Goal: Task Accomplishment & Management: Use online tool/utility

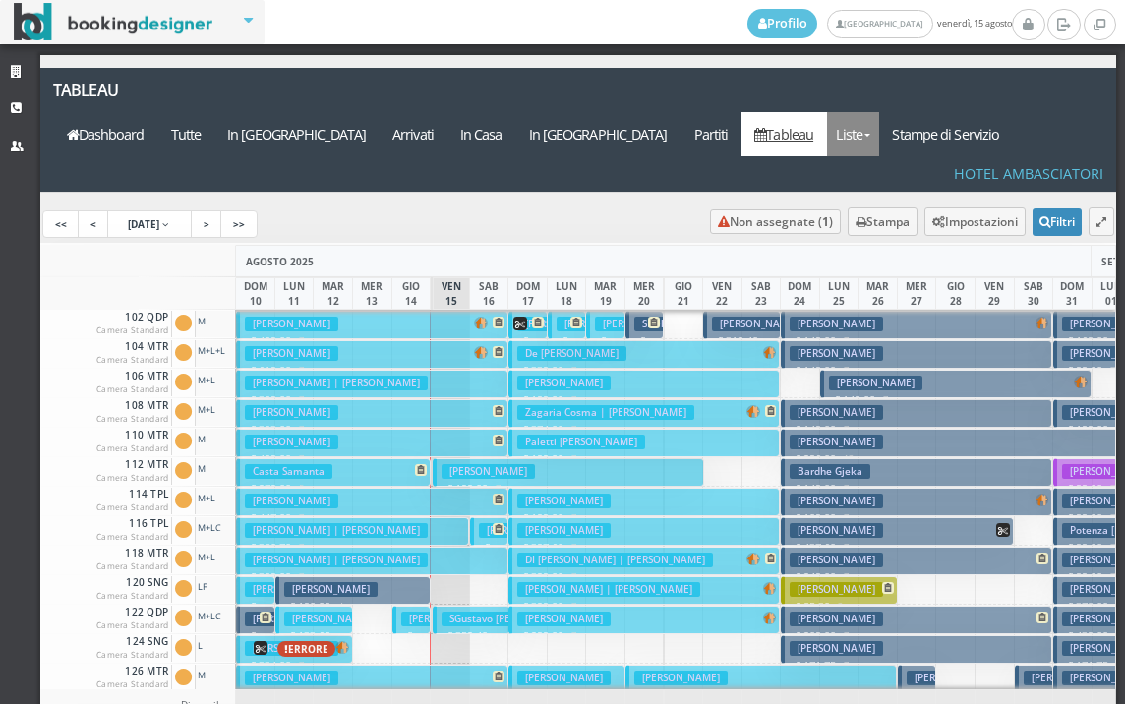
click at [869, 112] on link "Liste" at bounding box center [853, 134] width 52 height 44
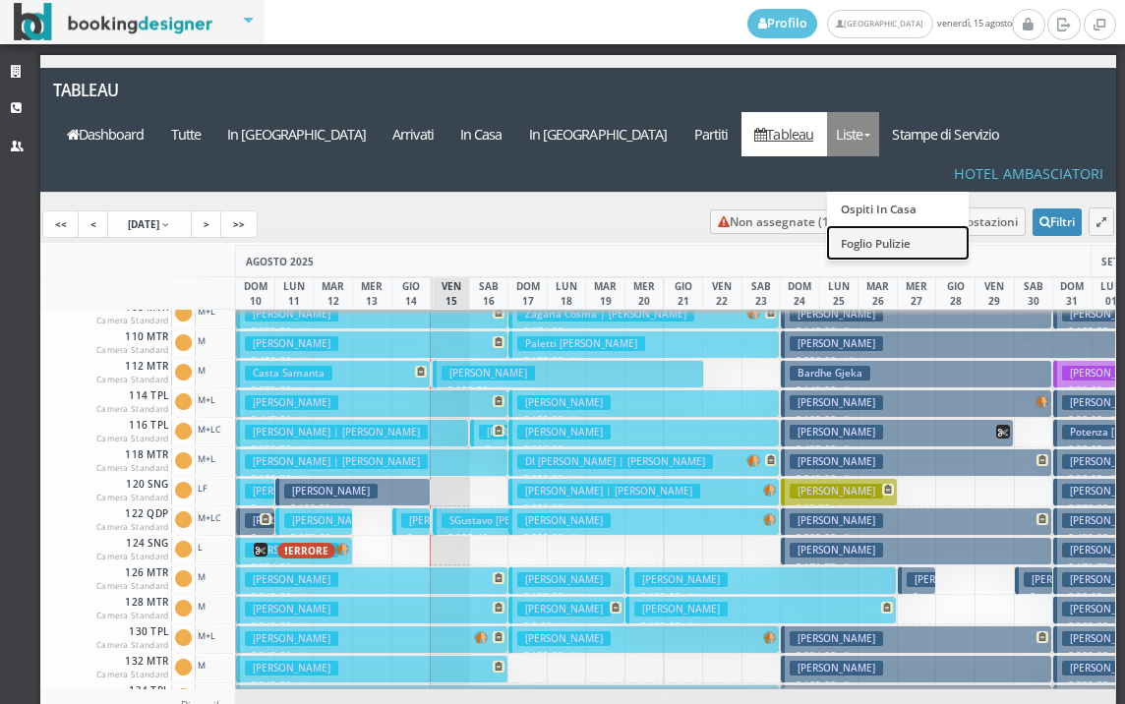
click at [906, 225] on link "Foglio Pulizie" at bounding box center [898, 242] width 142 height 34
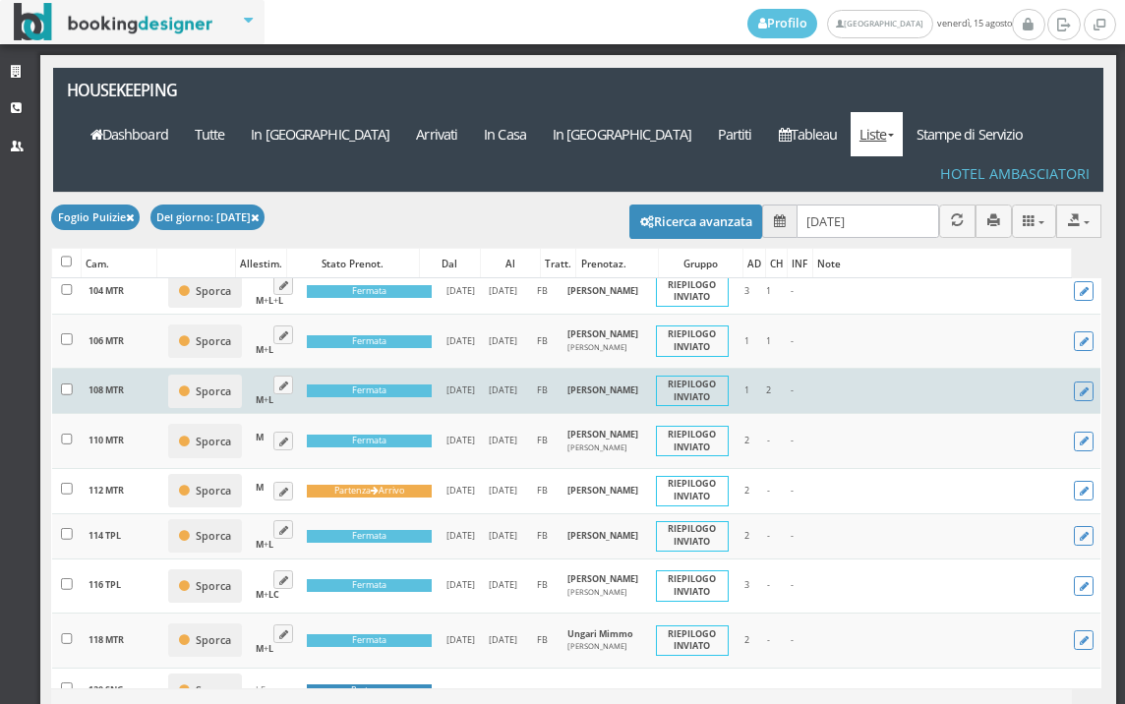
scroll to position [109, 0]
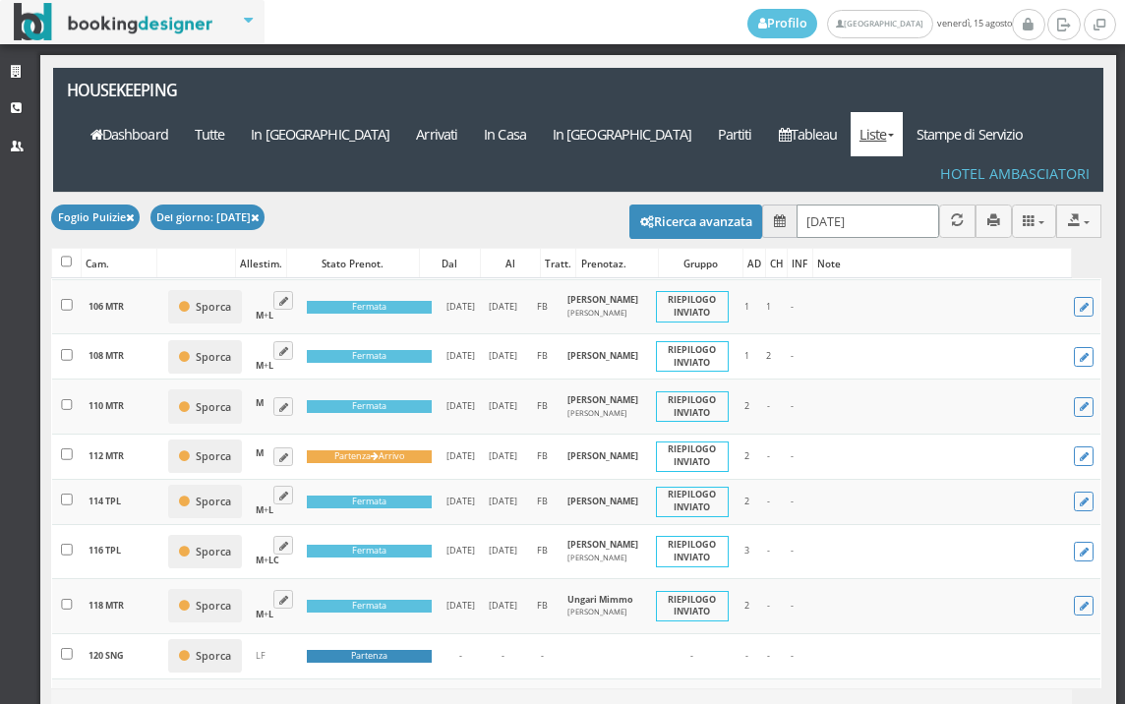
click at [822, 205] on input "15/08/2025" at bounding box center [868, 221] width 143 height 32
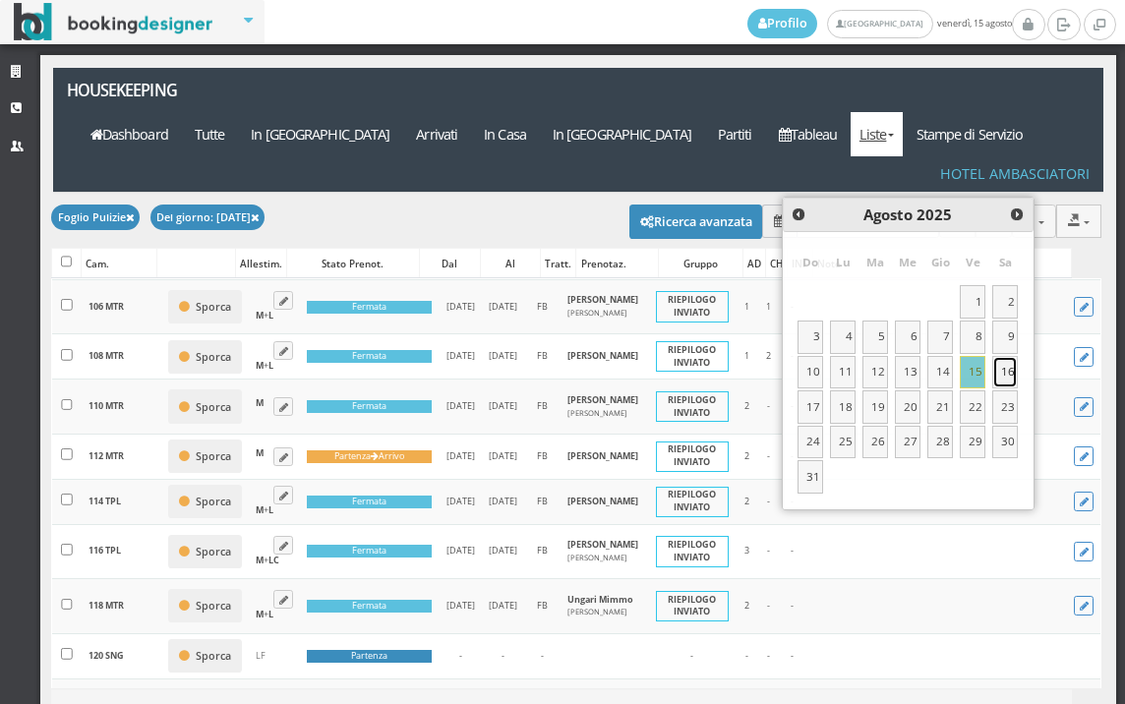
click at [996, 378] on link "16" at bounding box center [1006, 372] width 26 height 33
type input "16/08/2025"
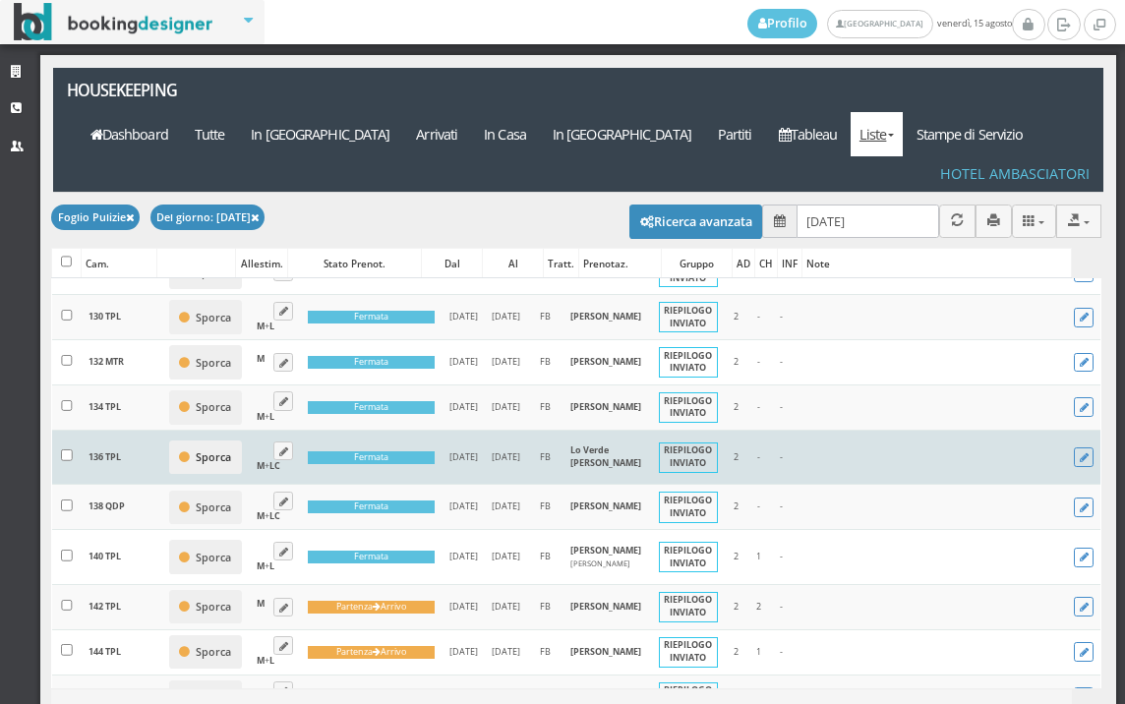
scroll to position [984, 0]
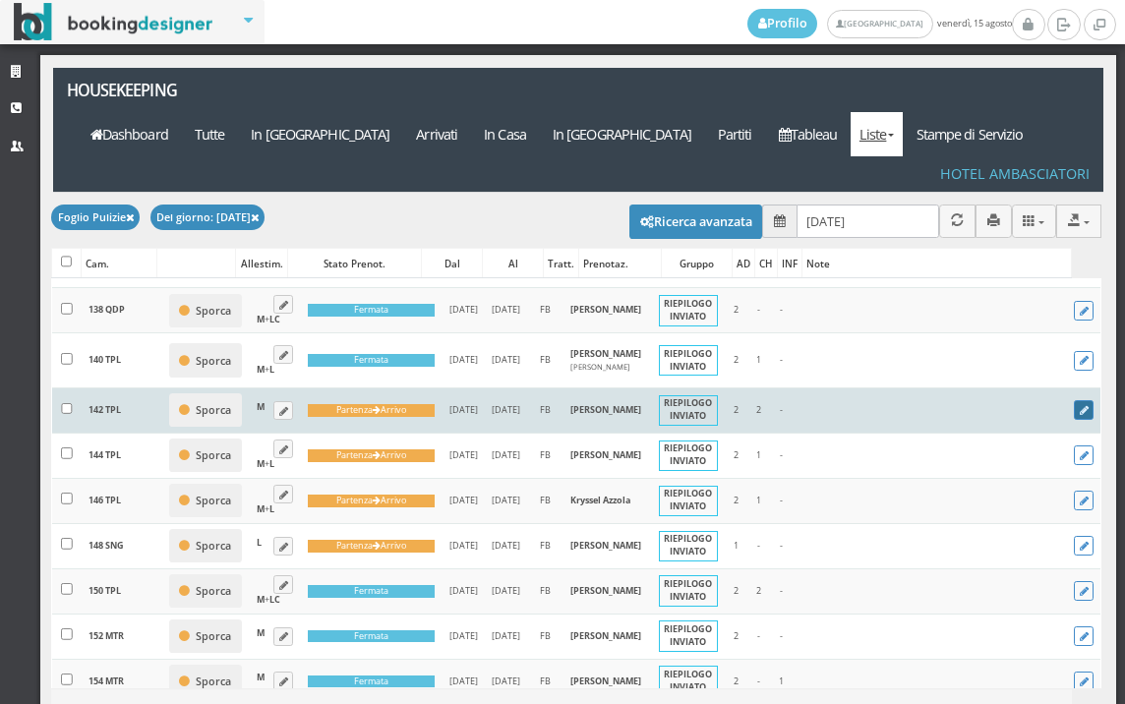
click at [1080, 417] on icon at bounding box center [1084, 411] width 9 height 11
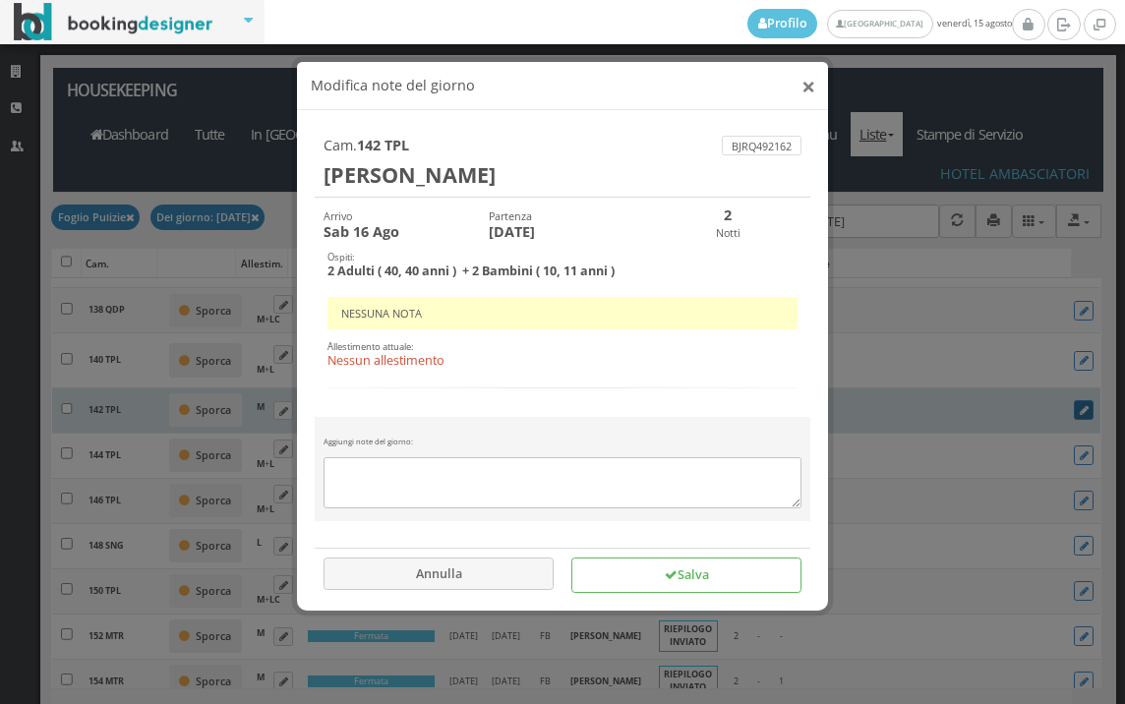
click at [808, 90] on button "×" at bounding box center [809, 86] width 14 height 25
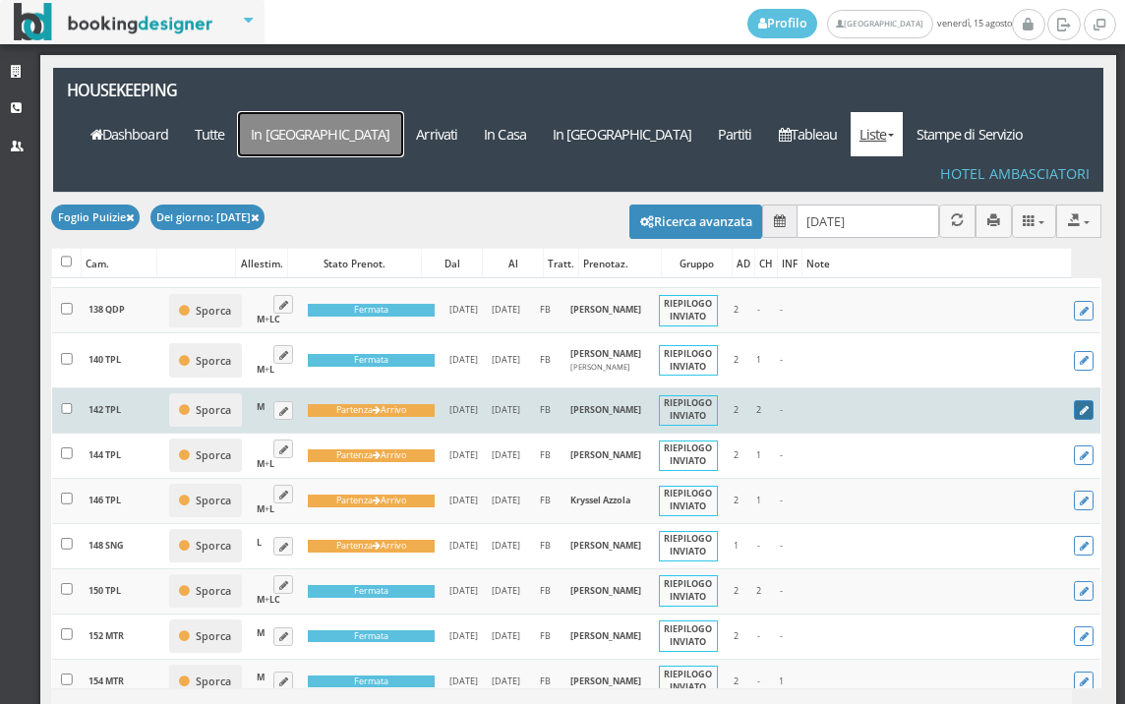
click at [403, 112] on a=pms-arrival-reservations"] "In [GEOGRAPHIC_DATA]" at bounding box center [320, 134] width 165 height 44
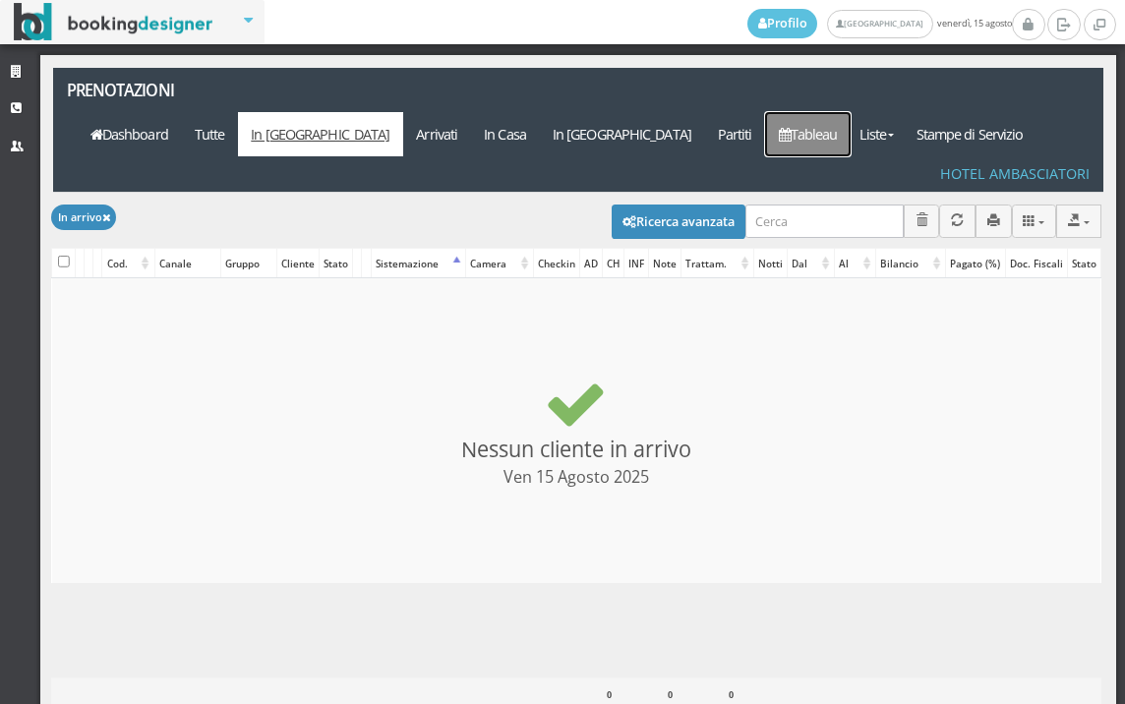
click at [835, 112] on link "Tableau" at bounding box center [808, 134] width 86 height 44
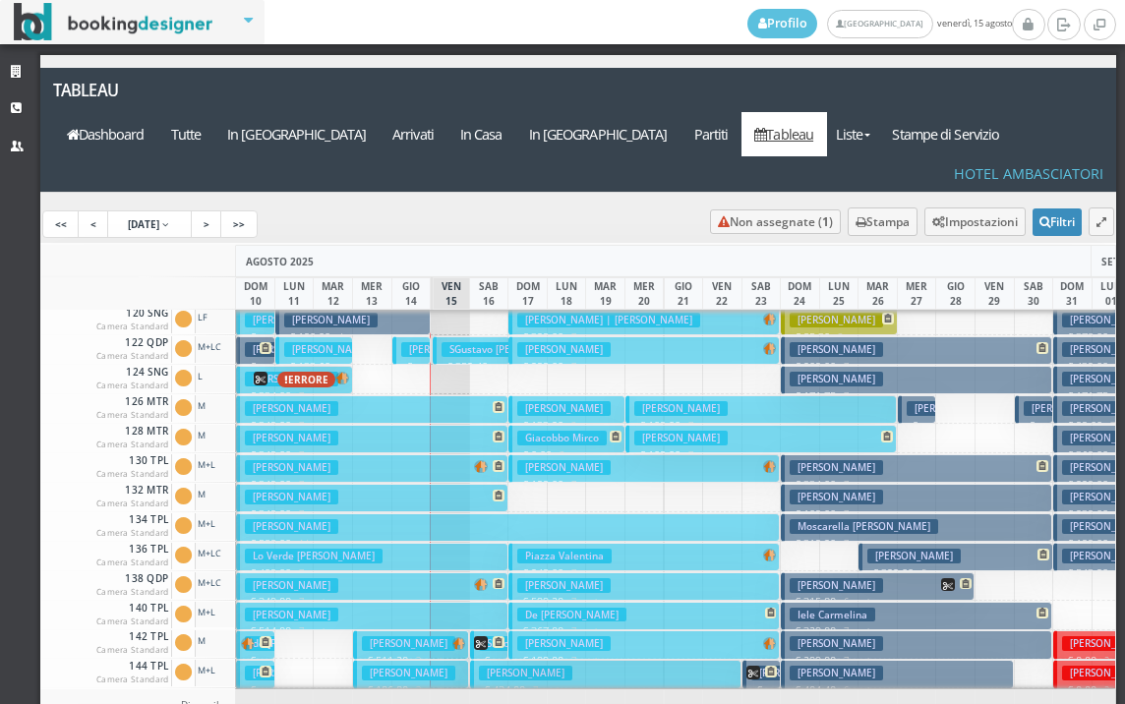
scroll to position [295, 0]
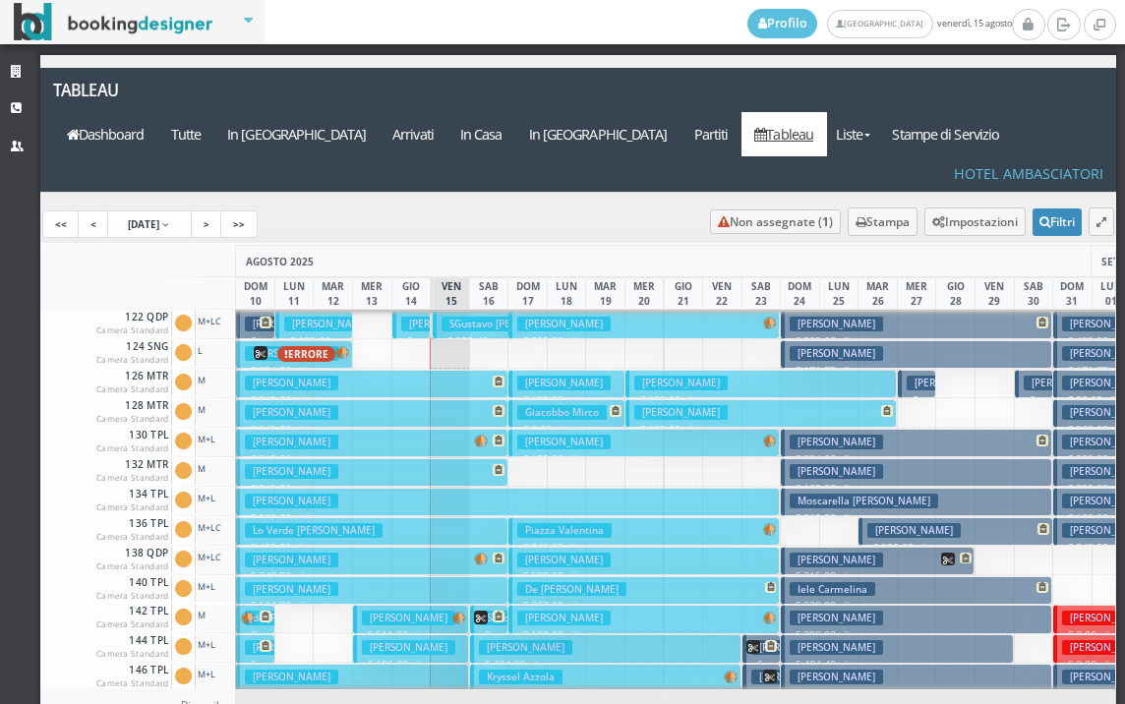
click at [480, 611] on icon at bounding box center [481, 618] width 14 height 14
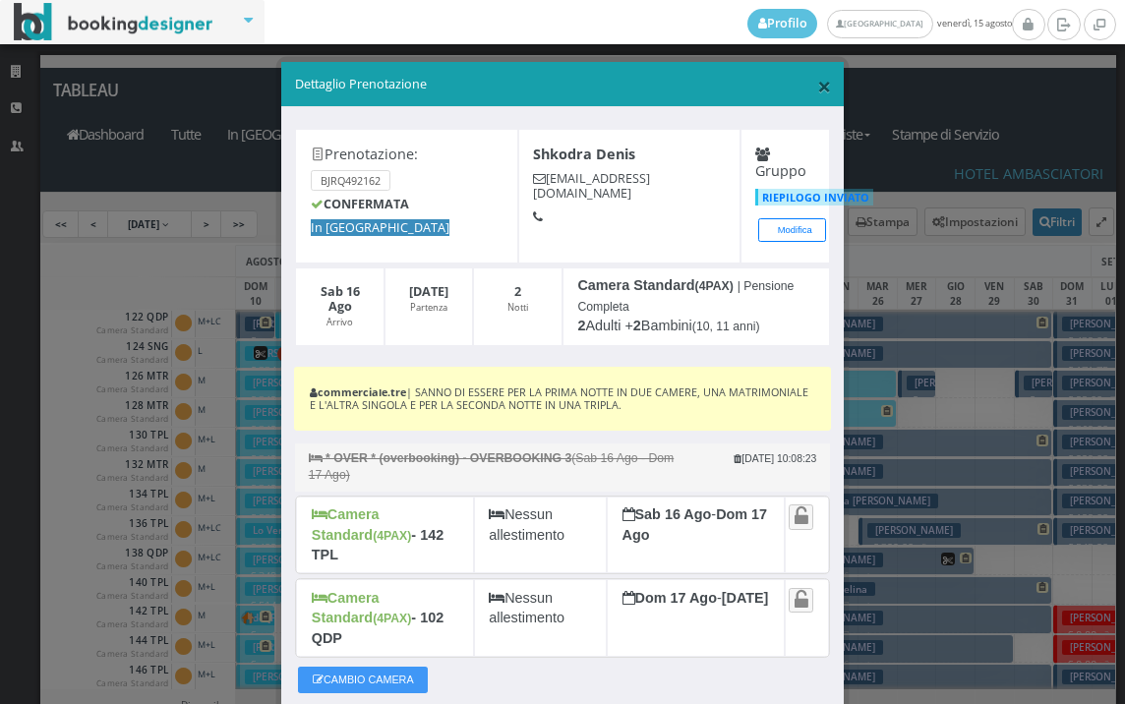
click at [817, 90] on span "×" at bounding box center [824, 85] width 14 height 33
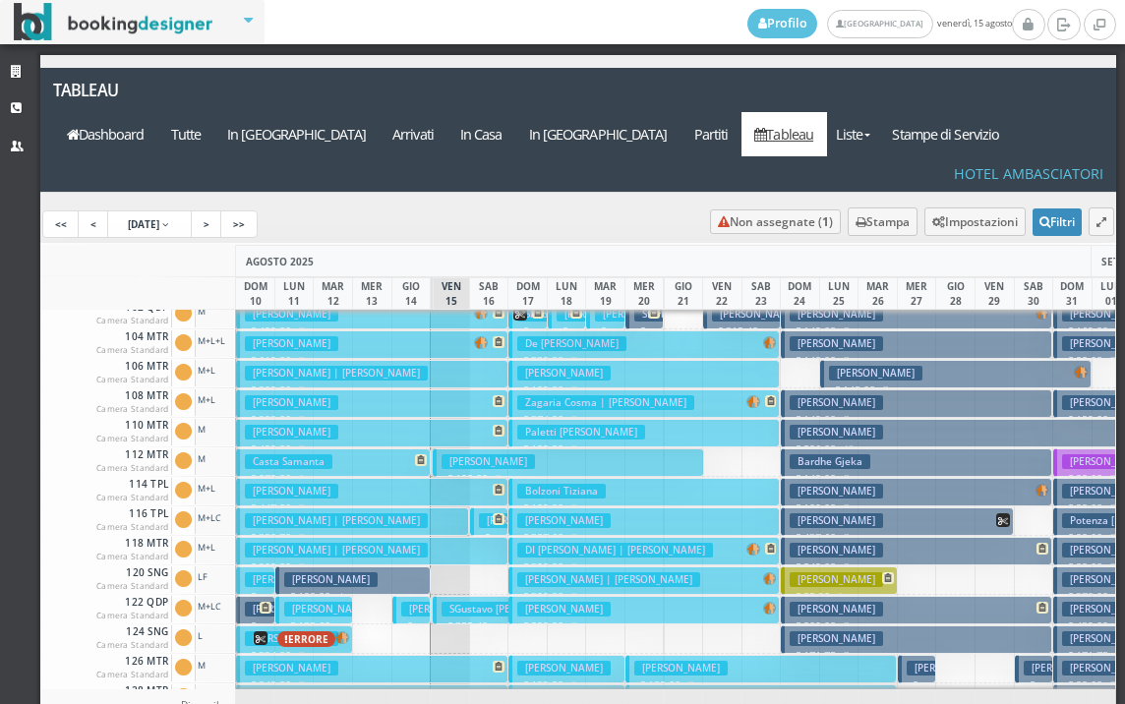
scroll to position [0, 0]
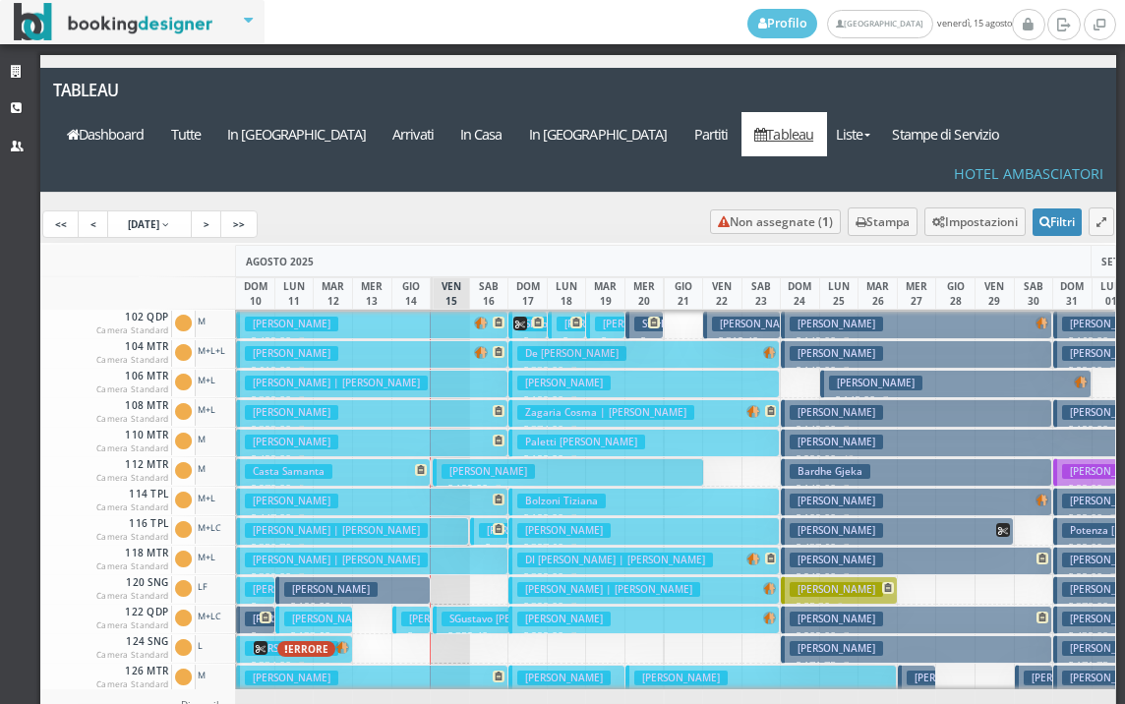
click at [519, 333] on p "€ 190.40 2 notti" at bounding box center [529, 364] width 24 height 62
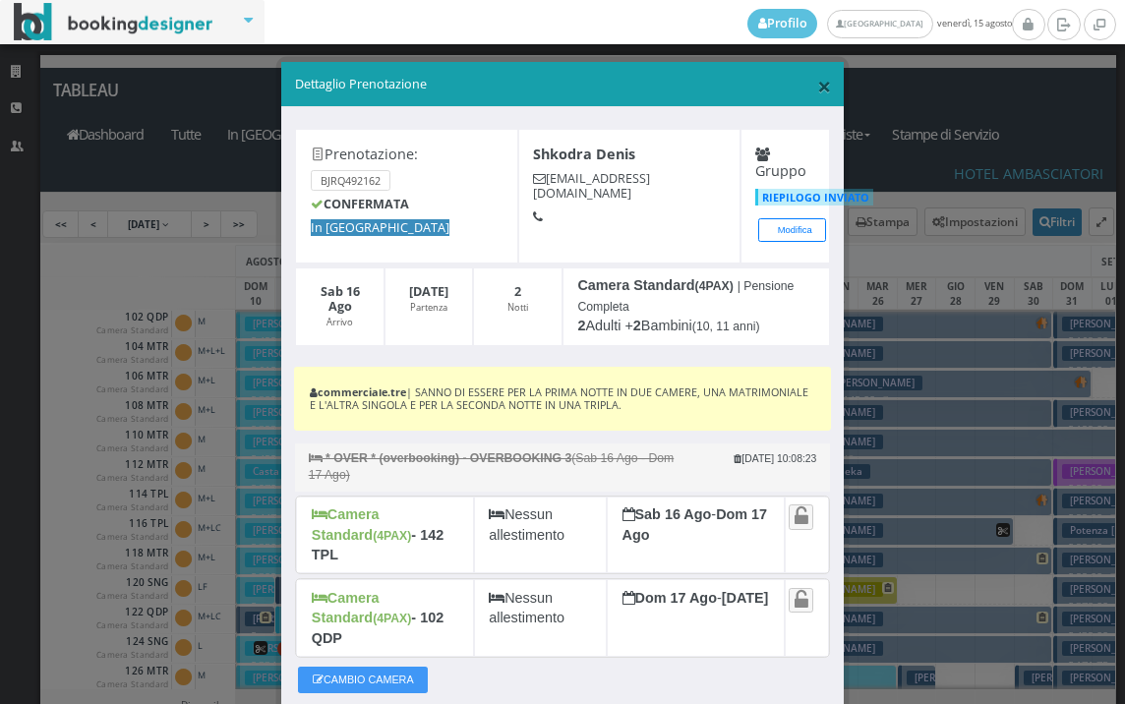
click at [817, 90] on span "×" at bounding box center [824, 85] width 14 height 33
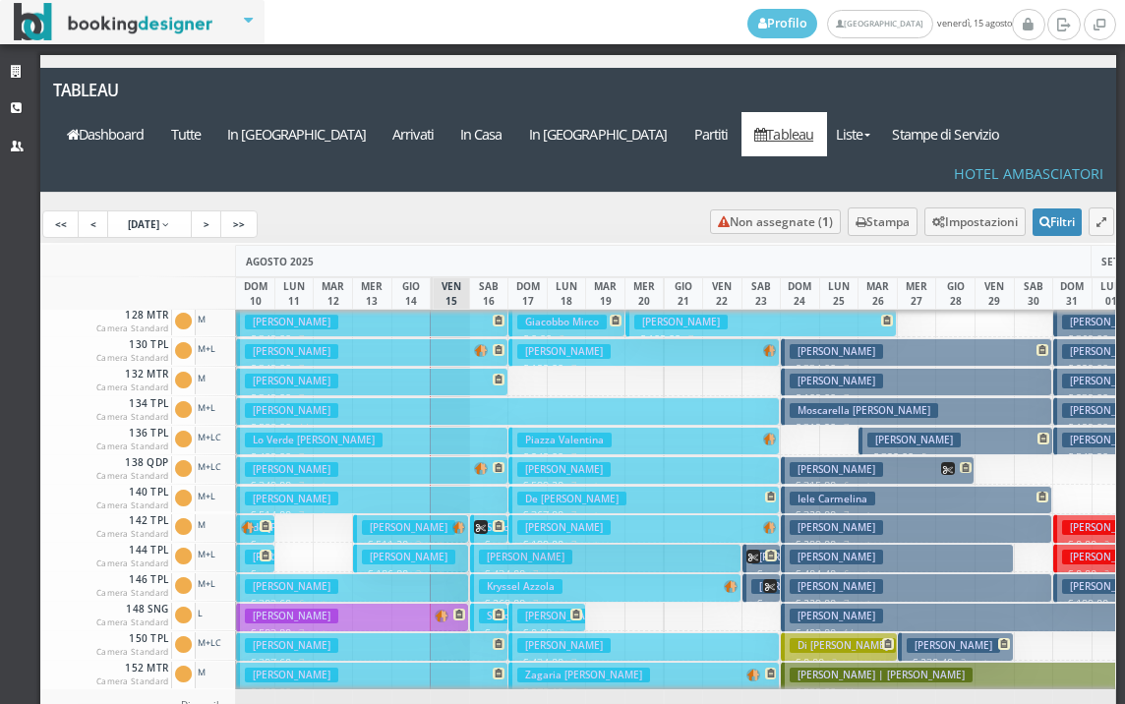
scroll to position [492, 0]
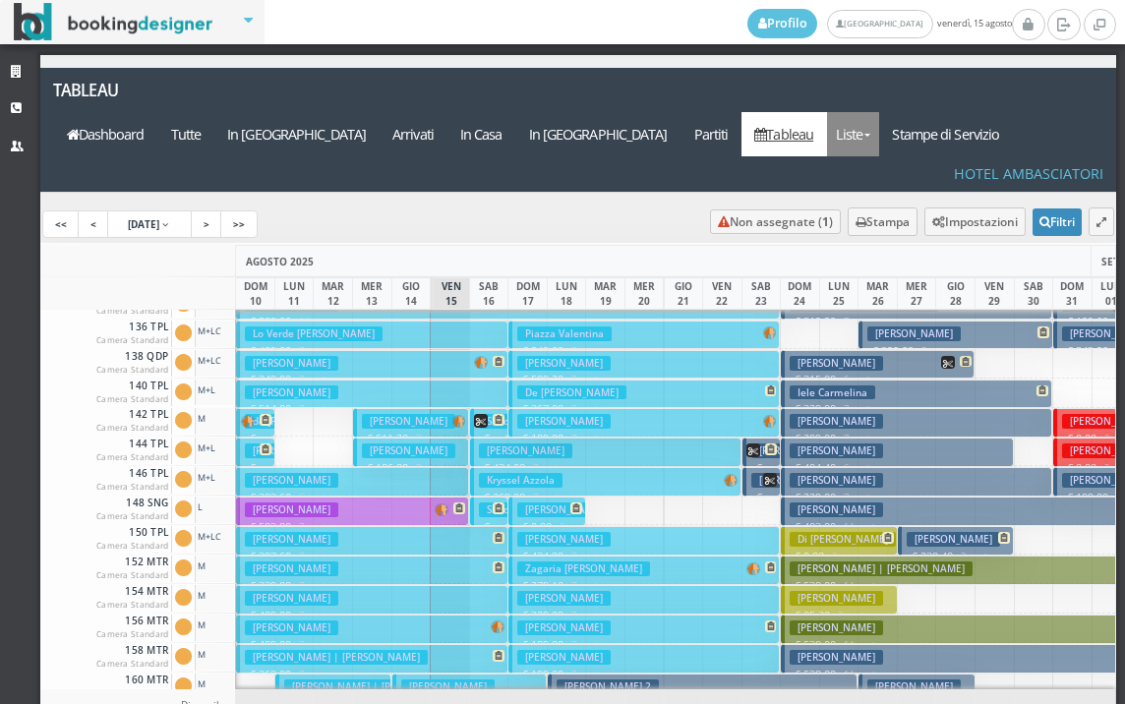
click at [873, 112] on link "Liste" at bounding box center [853, 134] width 52 height 44
click at [953, 225] on link "Foglio Pulizie" at bounding box center [898, 242] width 142 height 34
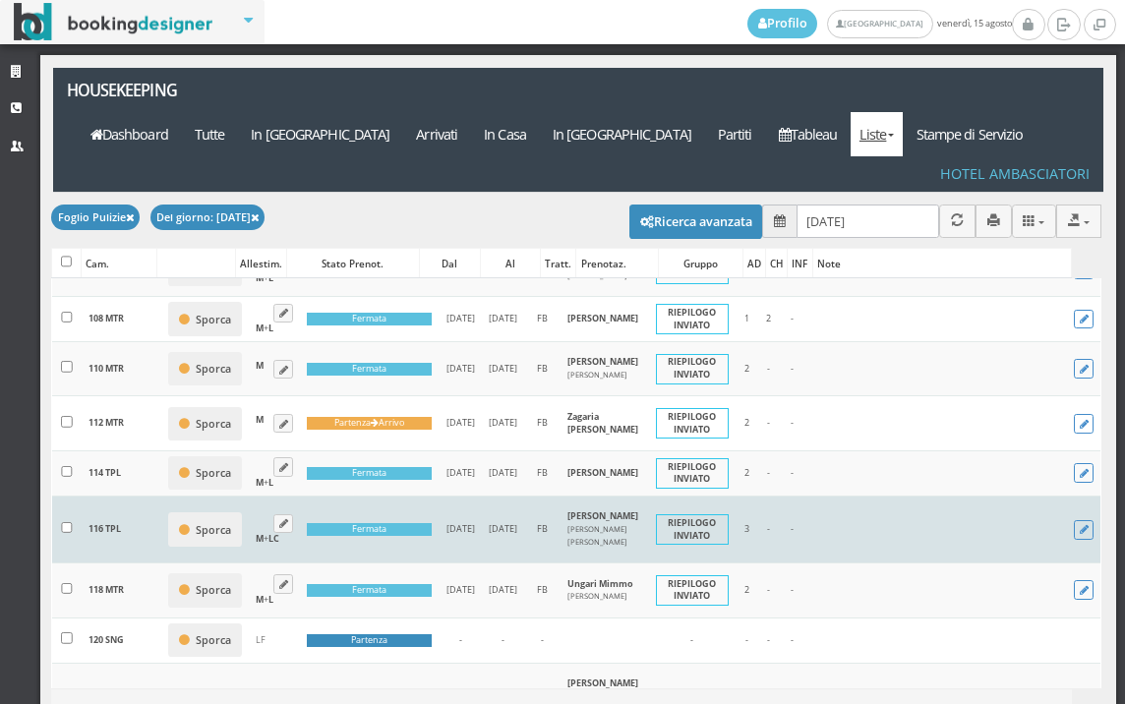
scroll to position [218, 0]
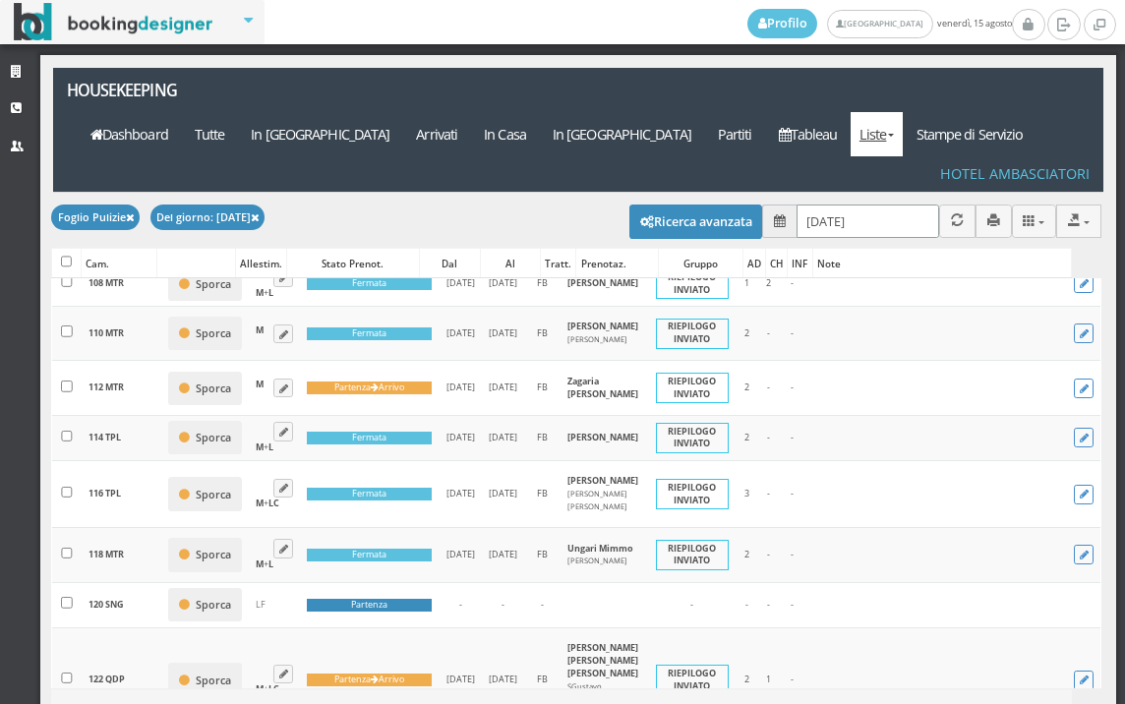
click at [887, 205] on input "15/08/2025" at bounding box center [868, 221] width 143 height 32
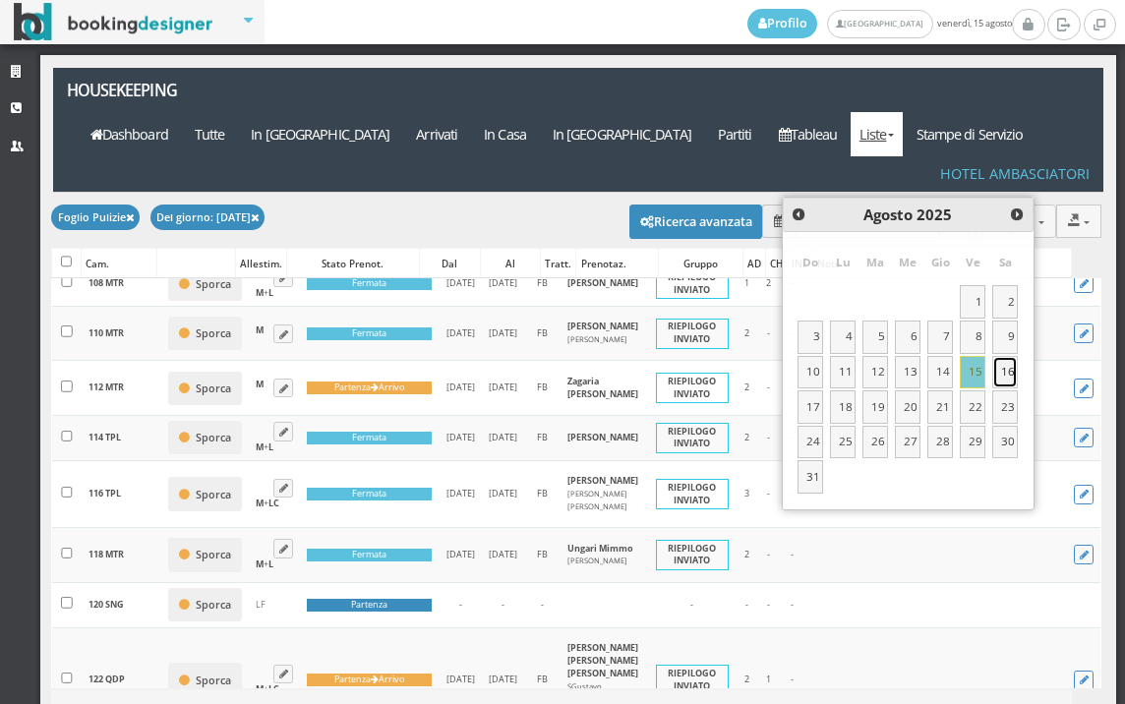
click at [999, 376] on link "16" at bounding box center [1006, 372] width 26 height 33
type input "16/08/2025"
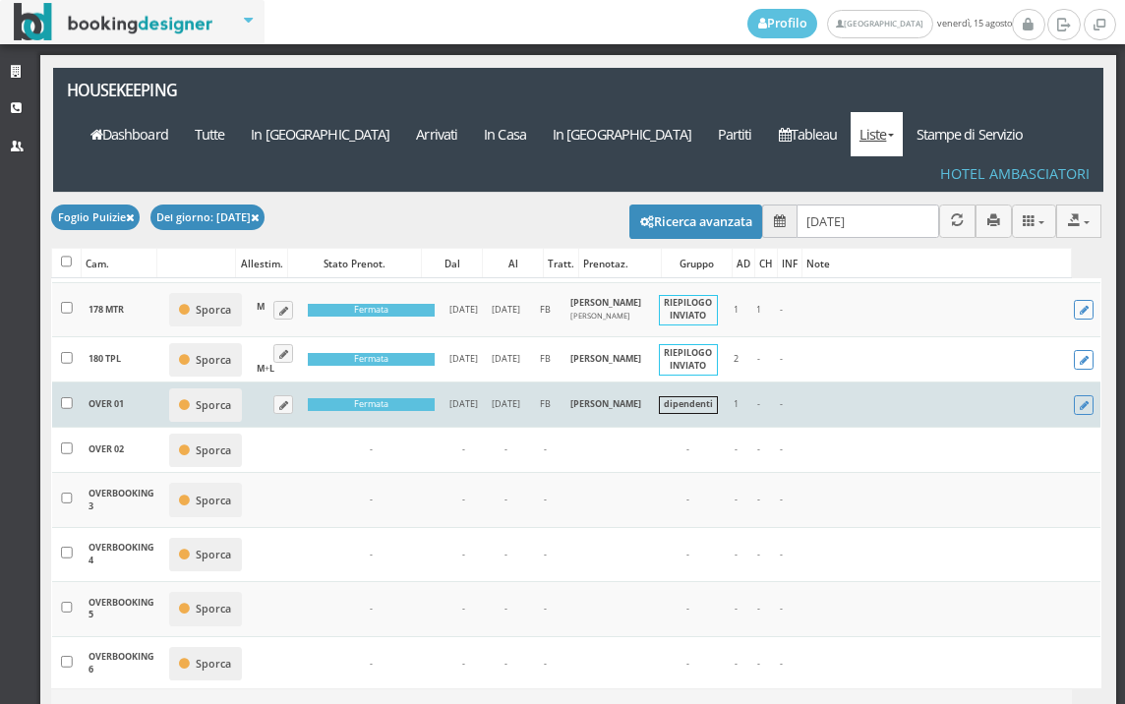
scroll to position [2186, 0]
